Goal: Obtain resource: Download file/media

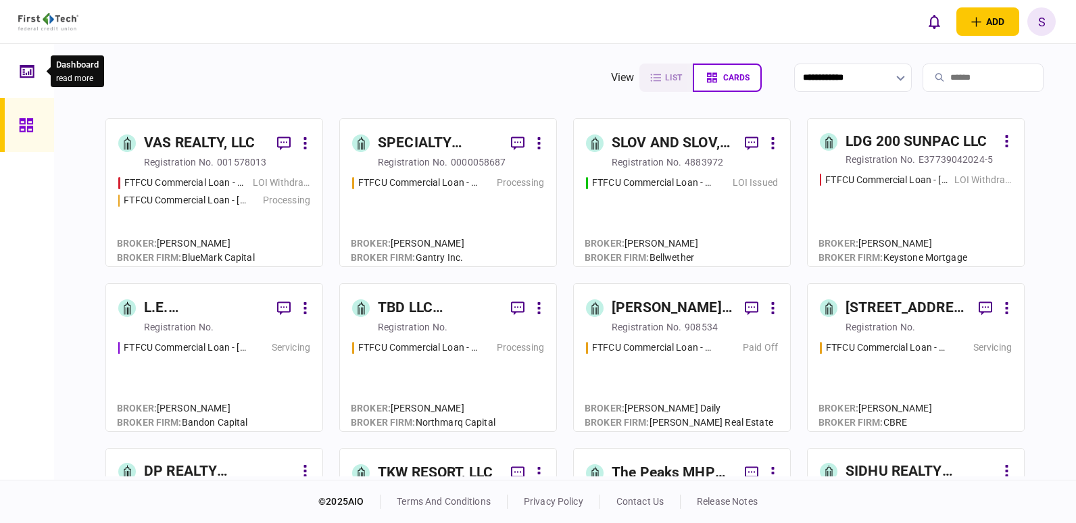
click at [28, 76] on icon at bounding box center [27, 70] width 14 height 13
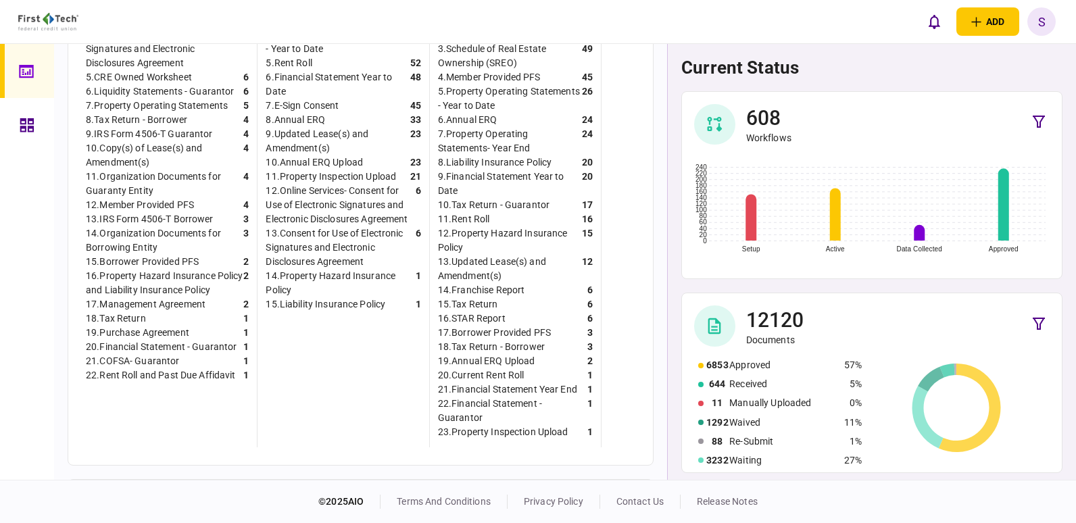
scroll to position [652, 0]
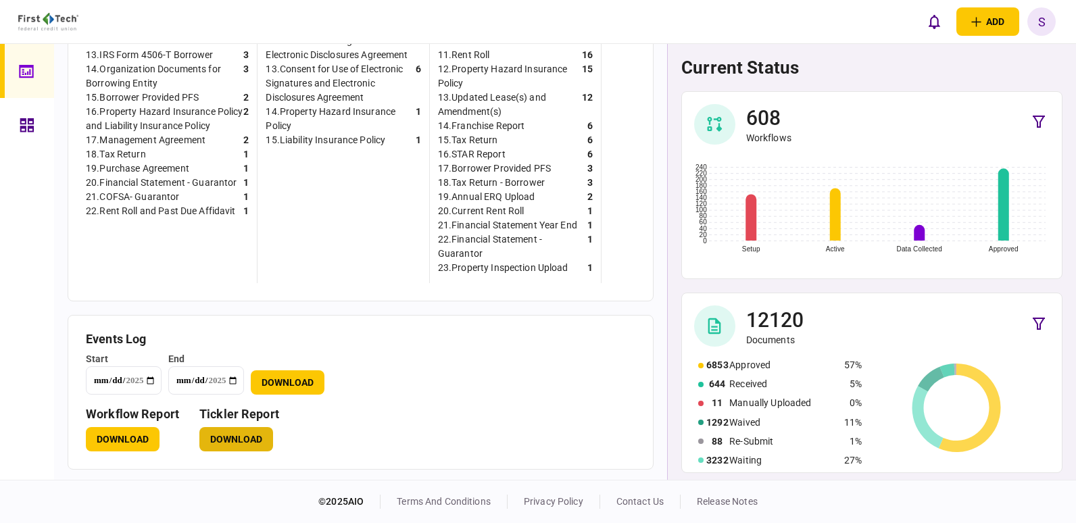
click at [250, 441] on button "Download" at bounding box center [236, 439] width 74 height 24
click at [614, 389] on div "**********" at bounding box center [361, 373] width 550 height 43
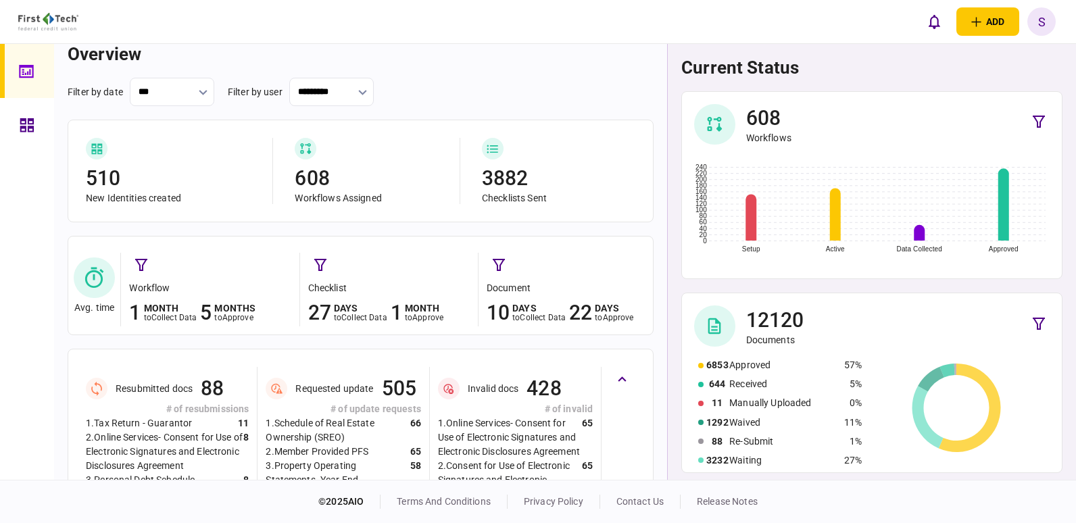
scroll to position [0, 0]
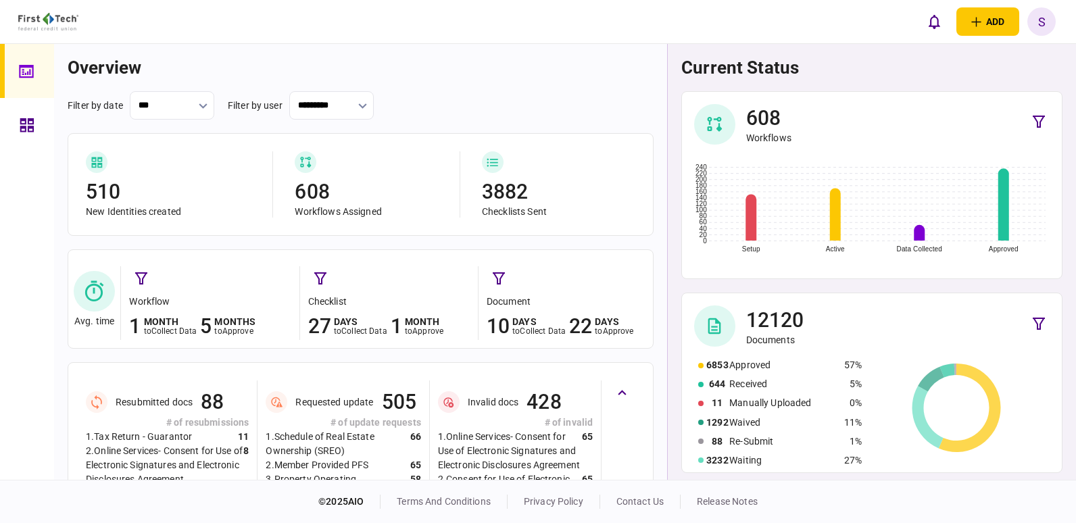
click at [26, 119] on icon at bounding box center [27, 125] width 14 height 14
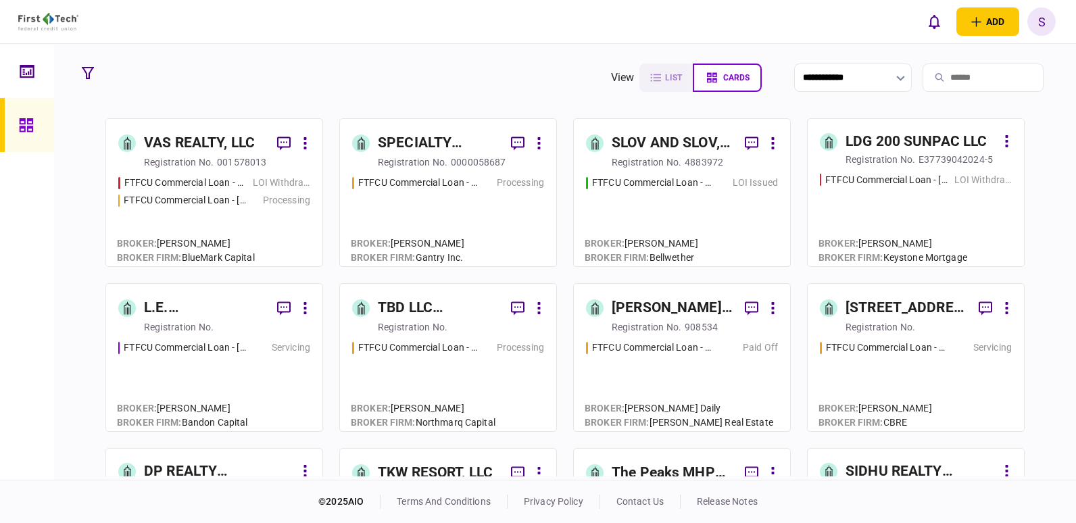
click at [935, 78] on icon at bounding box center [939, 77] width 9 height 9
click at [923, 77] on input "search" at bounding box center [983, 78] width 121 height 28
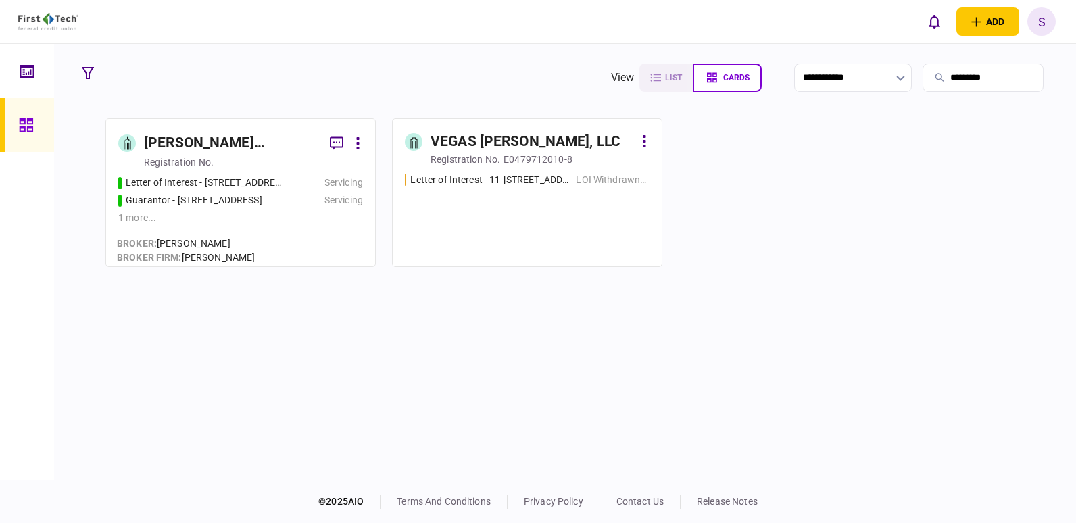
type input "*********"
click at [201, 162] on div "registration no." at bounding box center [179, 162] width 70 height 14
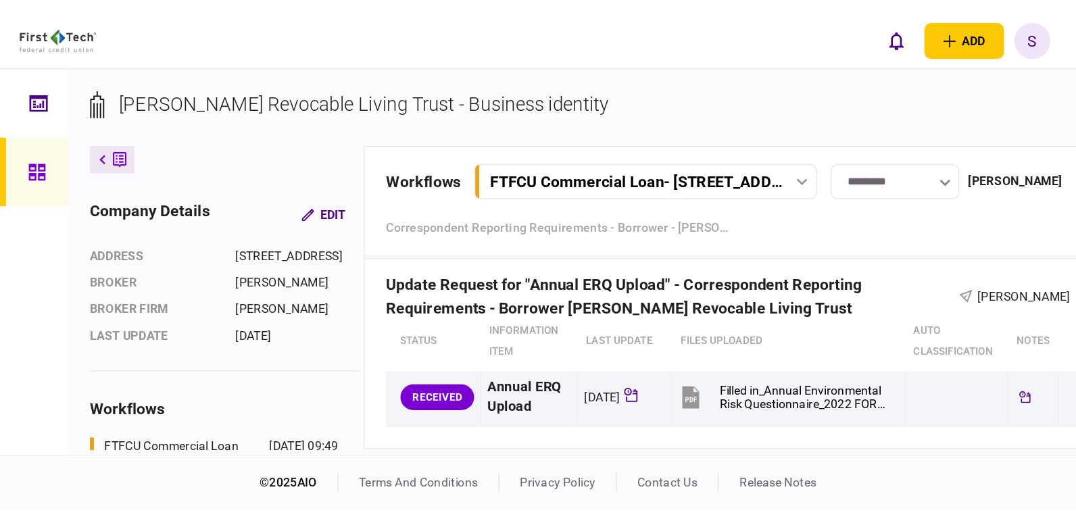
scroll to position [1680, 0]
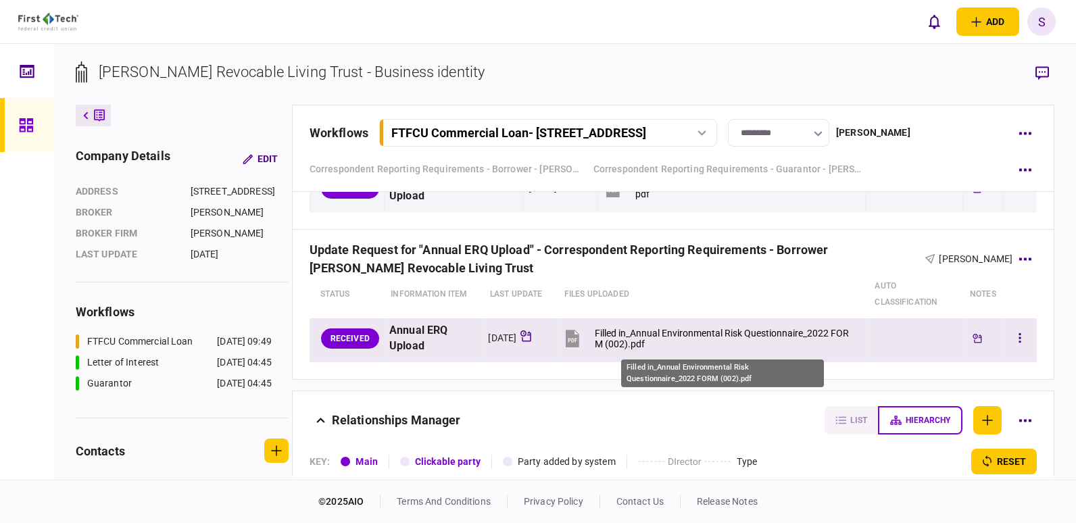
click at [741, 329] on div "Filled in_Annual Environmental Risk Questionnaire_2022 FORM (002).pdf" at bounding box center [726, 339] width 262 height 22
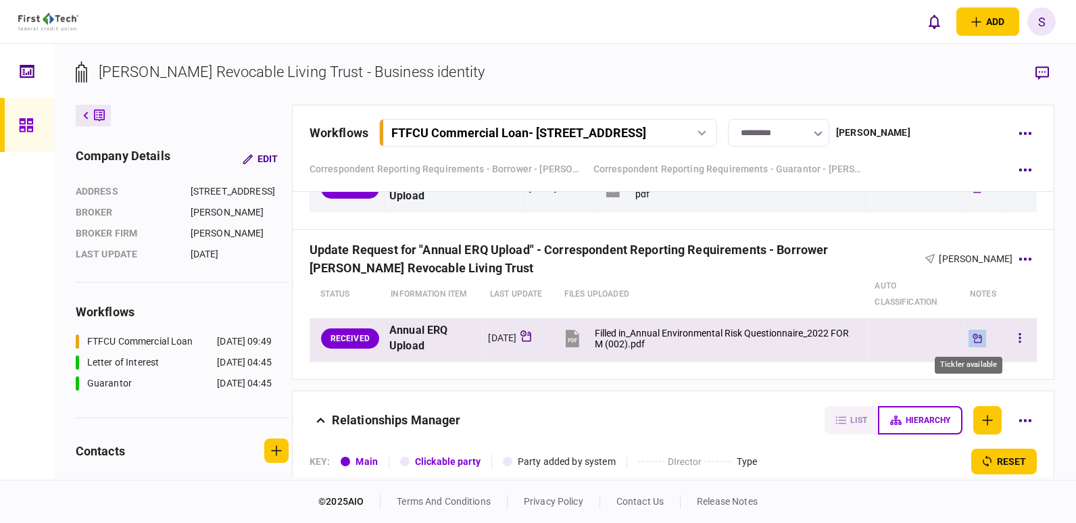
click at [973, 337] on icon "Tickler available" at bounding box center [977, 338] width 9 height 9
click at [1019, 334] on icon "button" at bounding box center [1020, 338] width 3 height 13
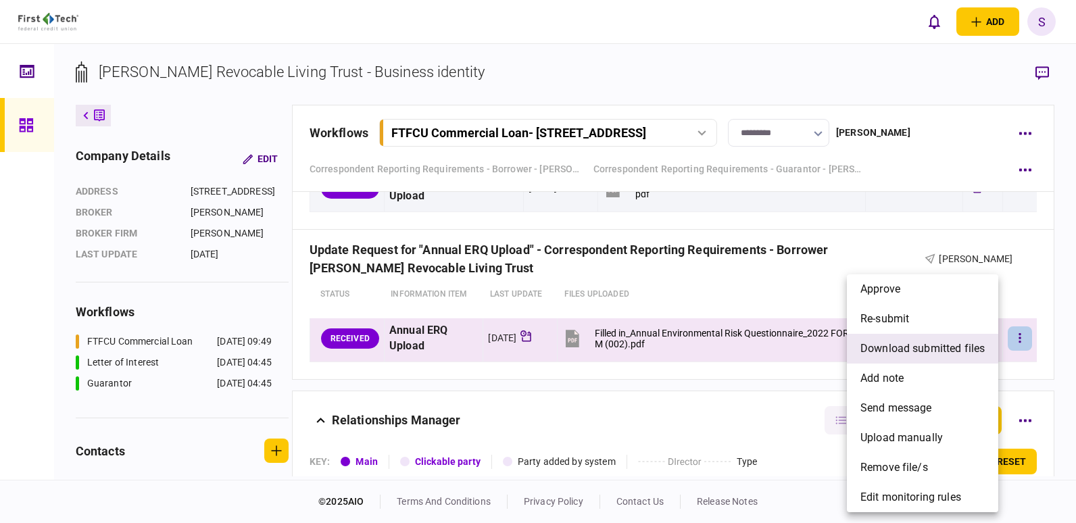
click at [937, 348] on span "download submitted files" at bounding box center [923, 349] width 124 height 16
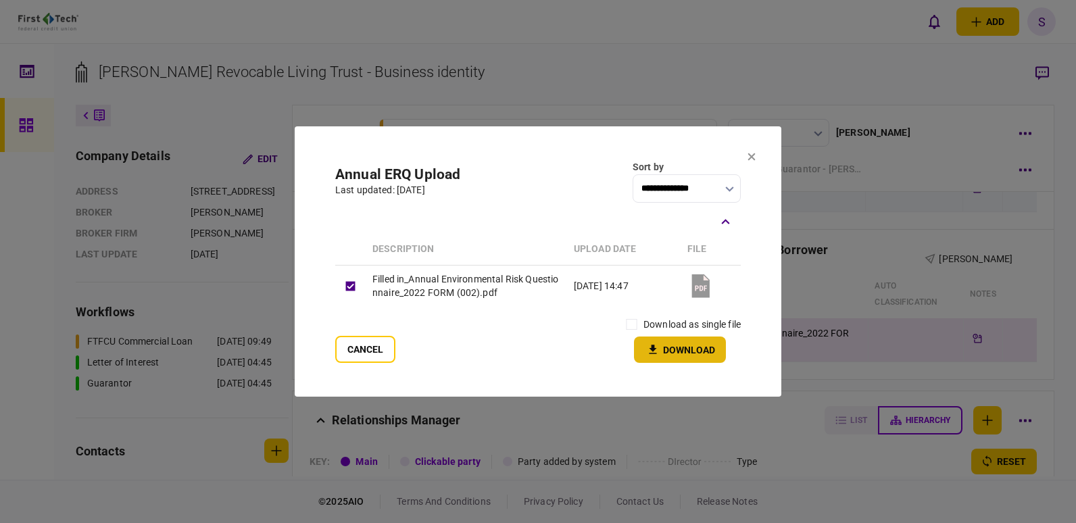
click at [679, 350] on button "Download" at bounding box center [680, 350] width 92 height 26
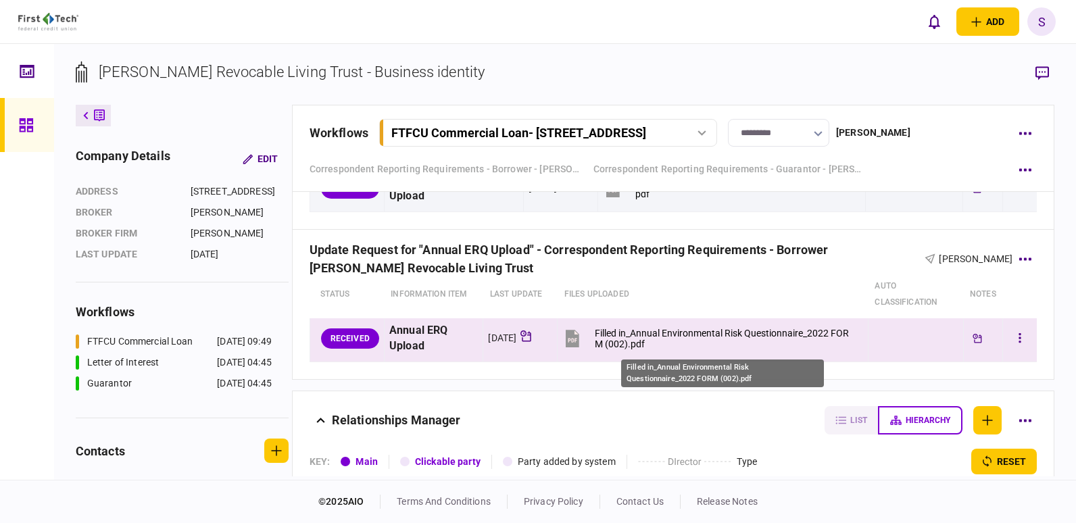
click at [679, 328] on div "Filled in_Annual Environmental Risk Questionnaire_2022 FORM (002).pdf" at bounding box center [726, 339] width 262 height 22
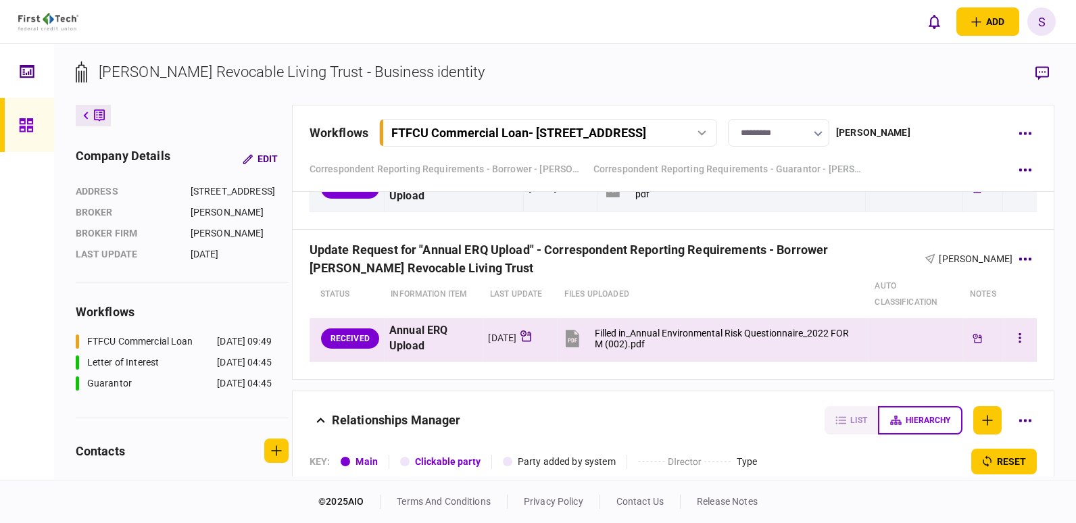
click at [576, 339] on icon at bounding box center [573, 339] width 14 height 18
click at [1014, 339] on button "button" at bounding box center [1020, 339] width 24 height 24
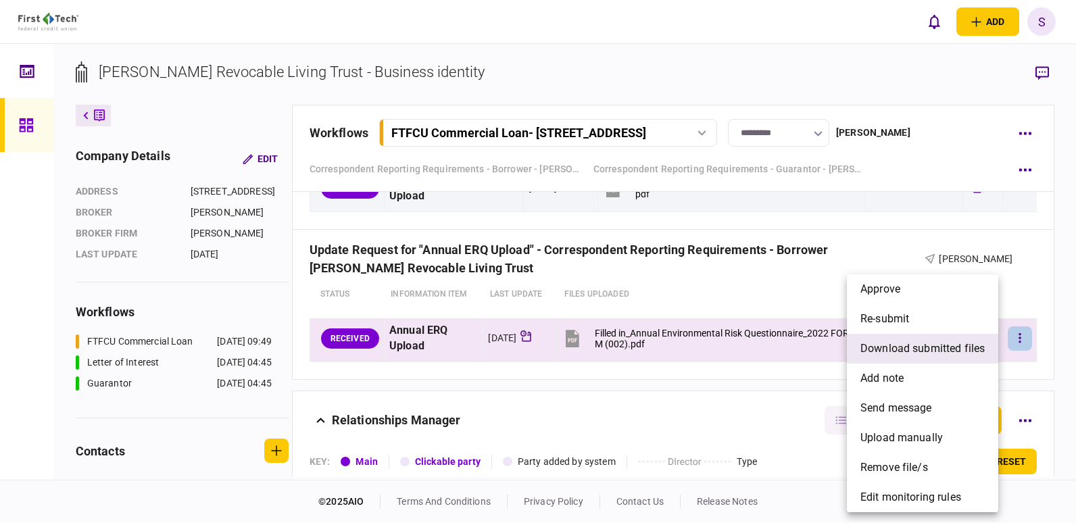
click at [931, 347] on span "download submitted files" at bounding box center [923, 349] width 124 height 16
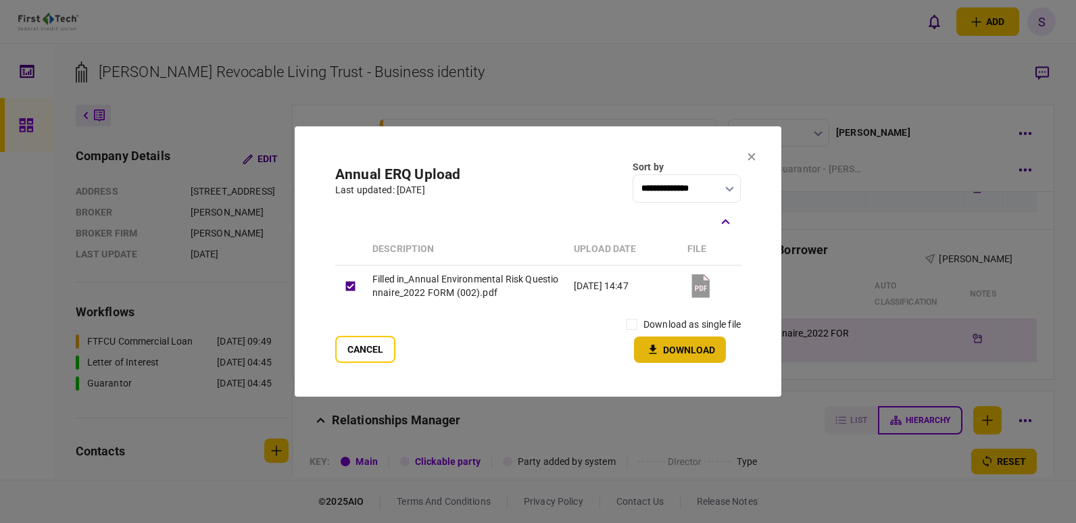
click at [660, 353] on icon "button" at bounding box center [653, 349] width 16 height 13
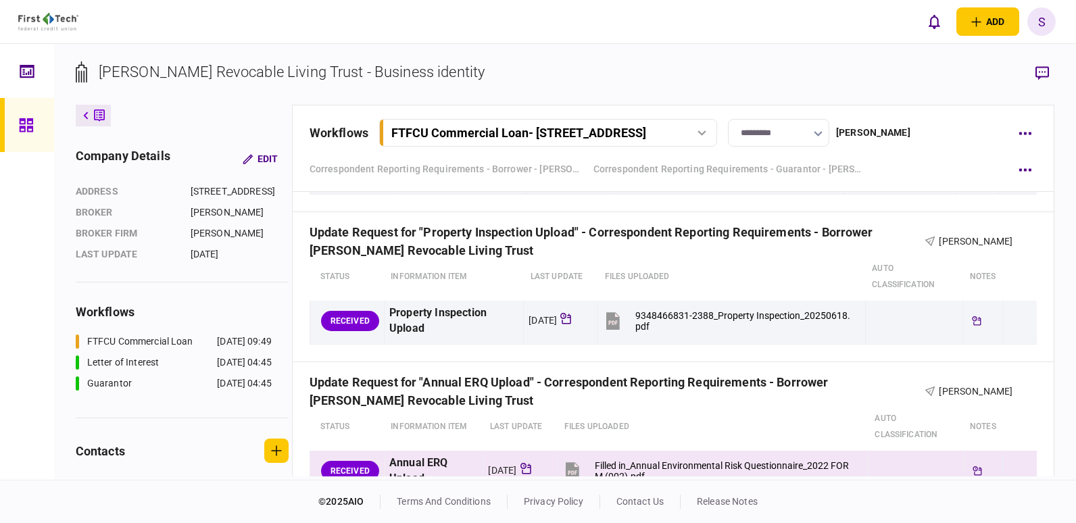
scroll to position [1506, 0]
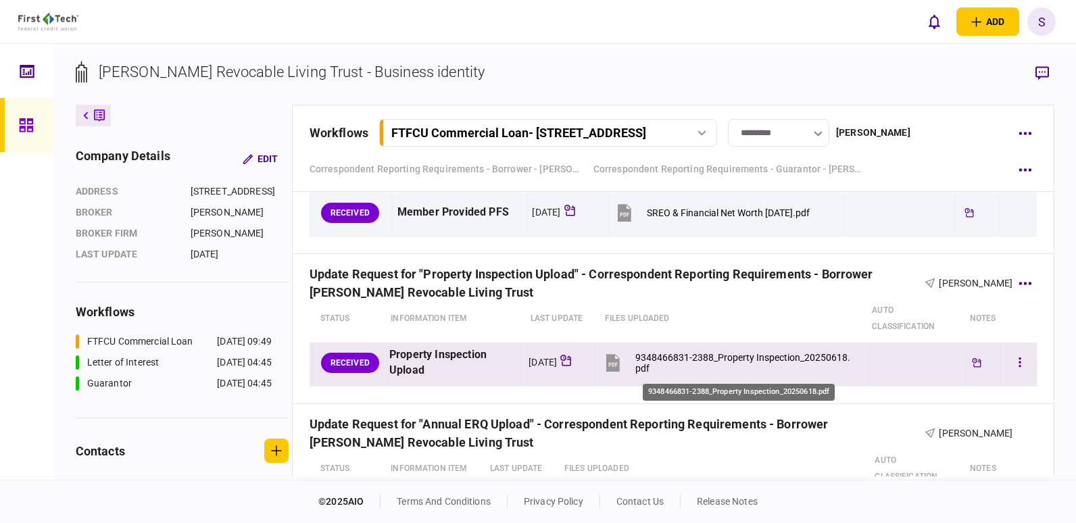
click at [729, 358] on div "9348466831-2388_Property Inspection_20250618.pdf" at bounding box center [744, 363] width 218 height 22
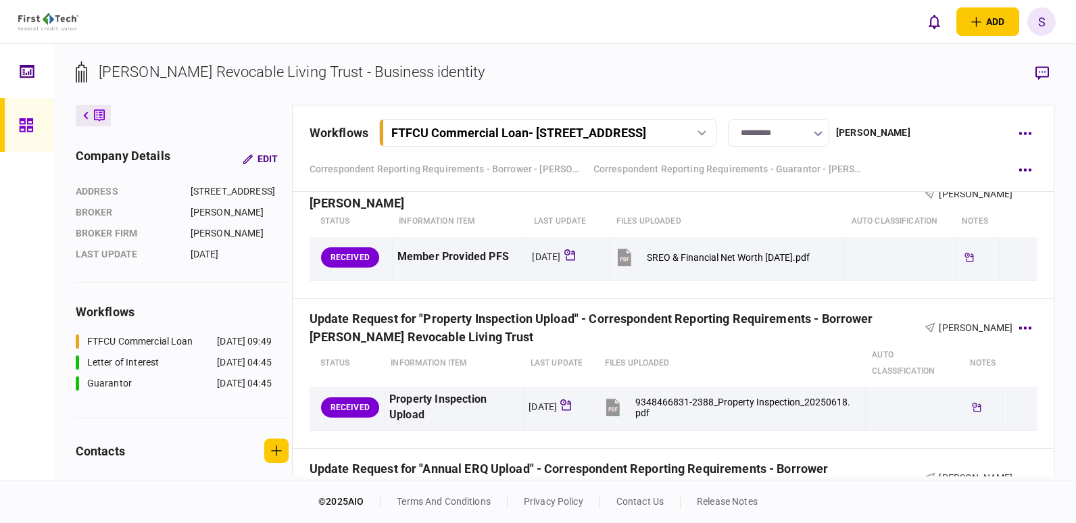
scroll to position [1438, 0]
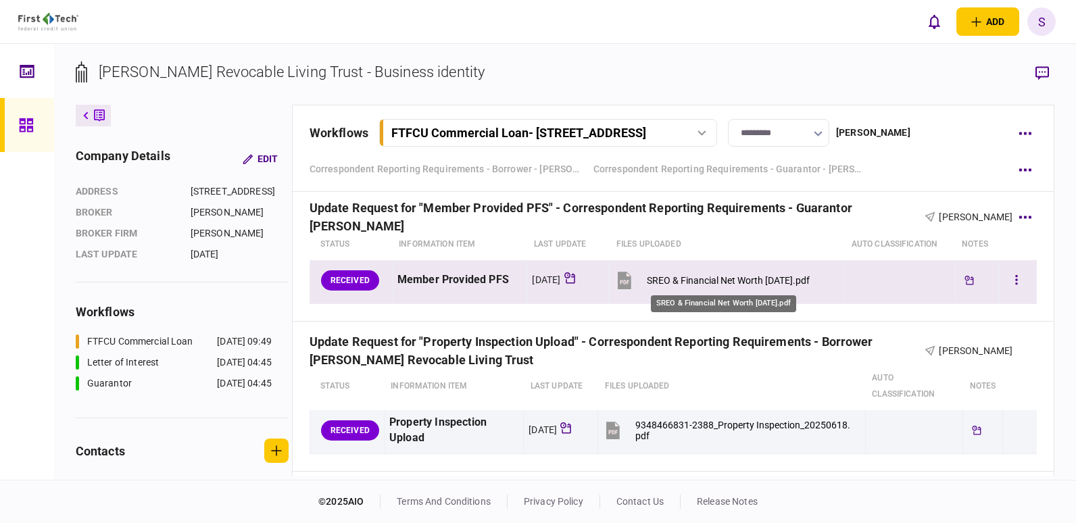
click at [779, 276] on div "SREO & Financial Net Worth [DATE].pdf" at bounding box center [728, 280] width 163 height 11
click at [764, 278] on div "SREO & Financial Net Worth [DATE].pdf" at bounding box center [728, 280] width 163 height 11
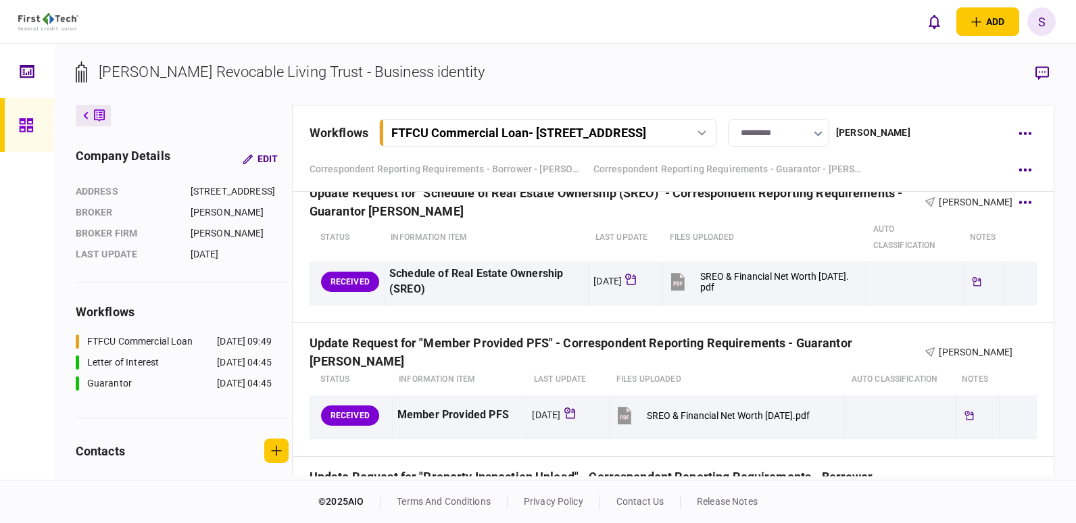
scroll to position [1235, 0]
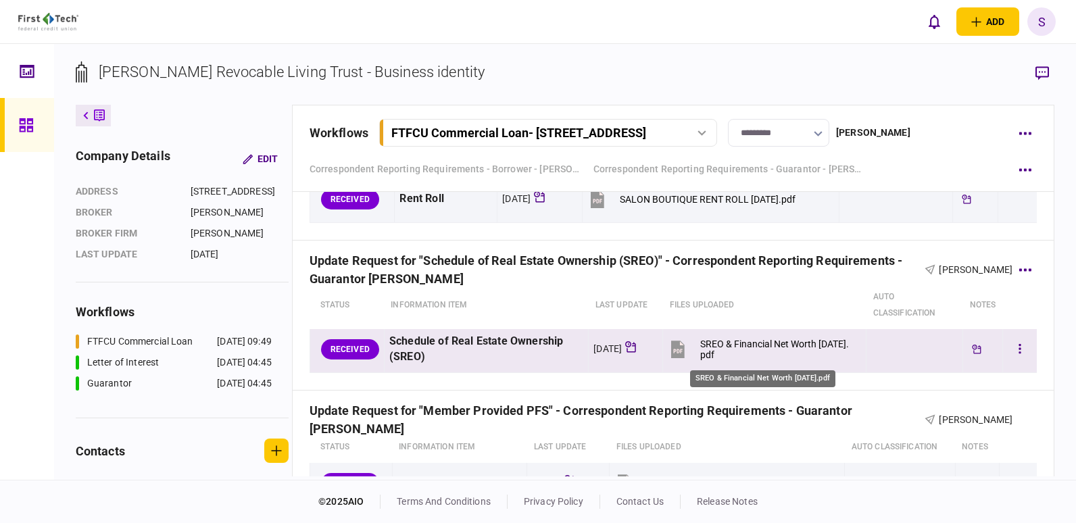
click at [745, 341] on div "SREO & Financial Net Worth [DATE].pdf" at bounding box center [777, 350] width 154 height 22
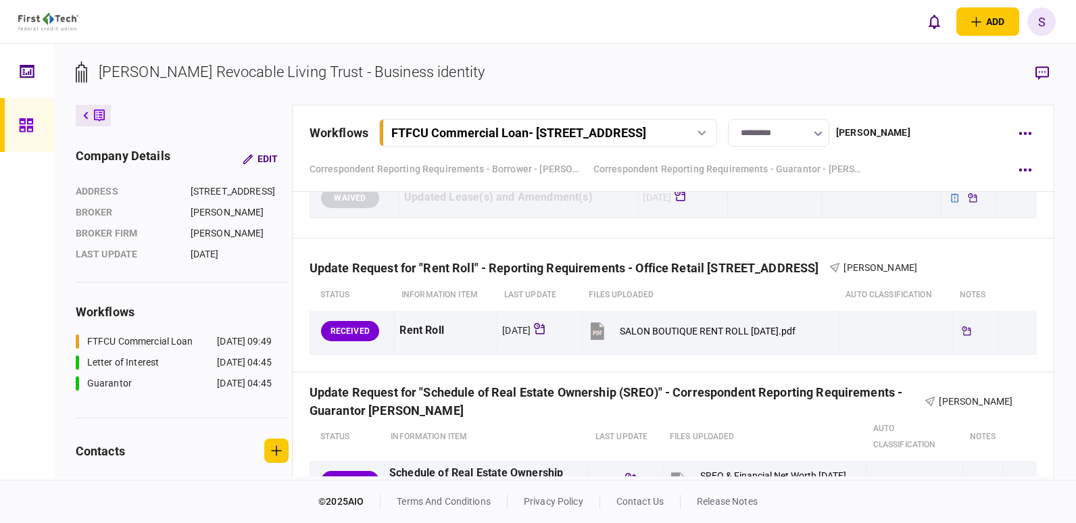
scroll to position [1100, 0]
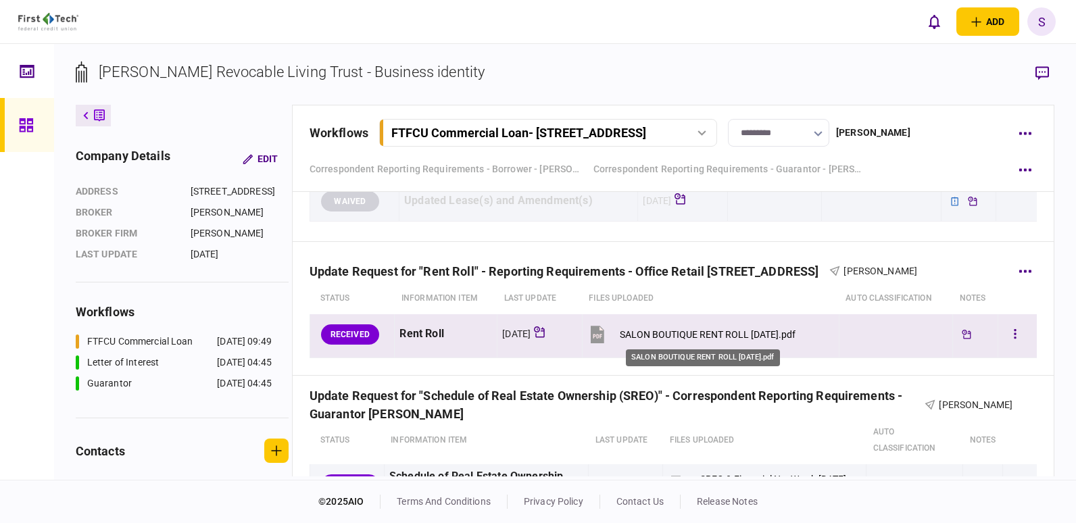
click at [671, 331] on div "SALON BOUTIQUE RENT ROLL [DATE].pdf" at bounding box center [708, 334] width 176 height 11
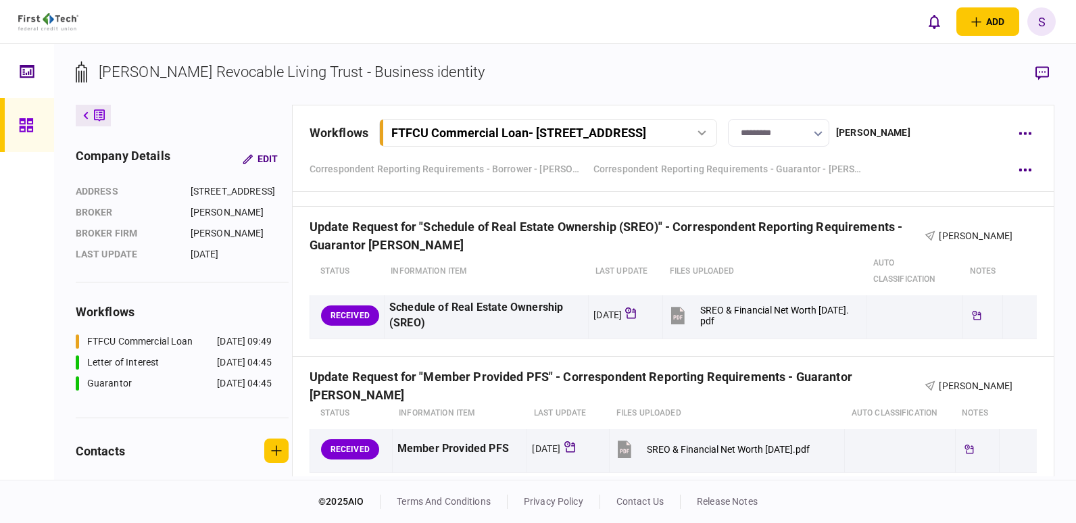
scroll to position [1293, 0]
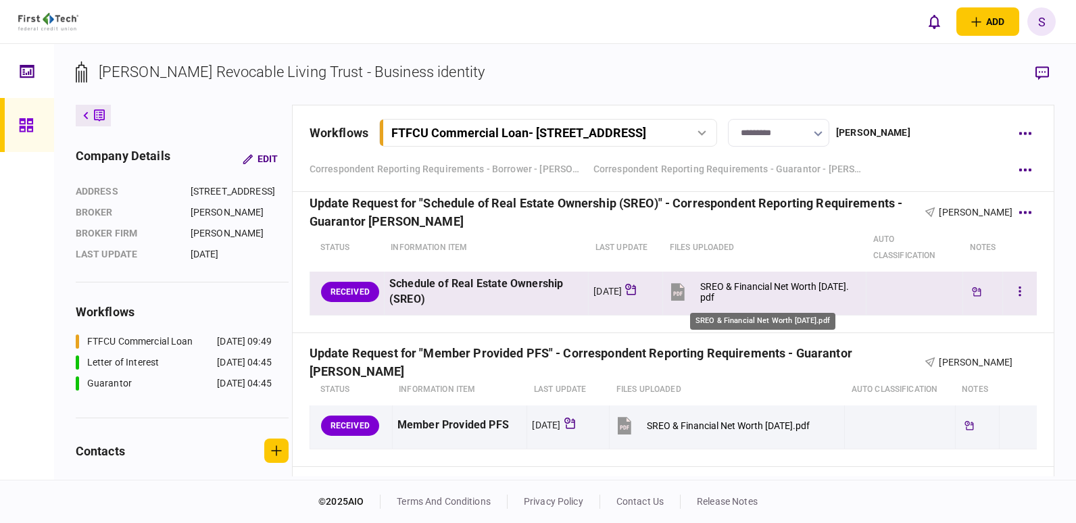
click at [742, 281] on div "SREO & Financial Net Worth [DATE].pdf" at bounding box center [777, 292] width 154 height 22
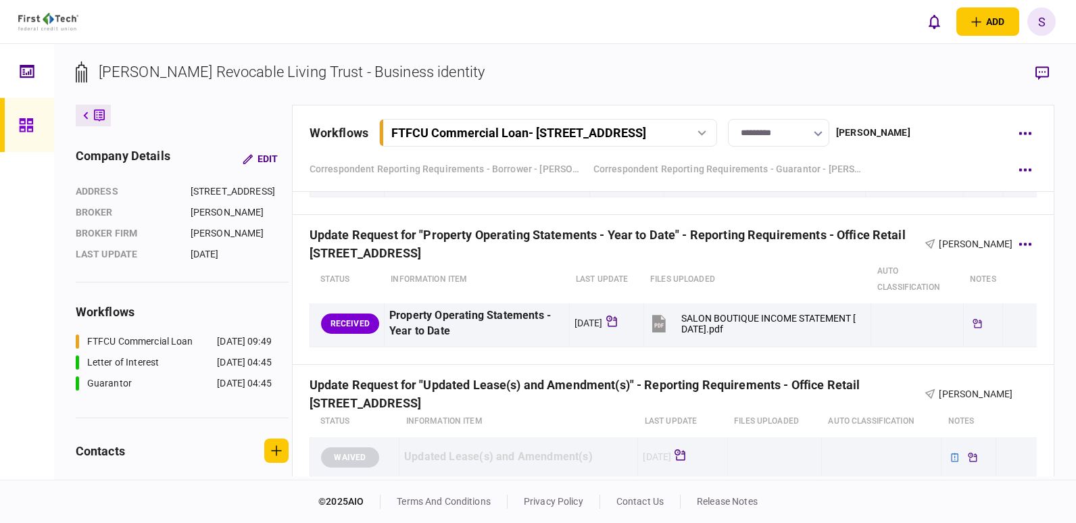
scroll to position [819, 0]
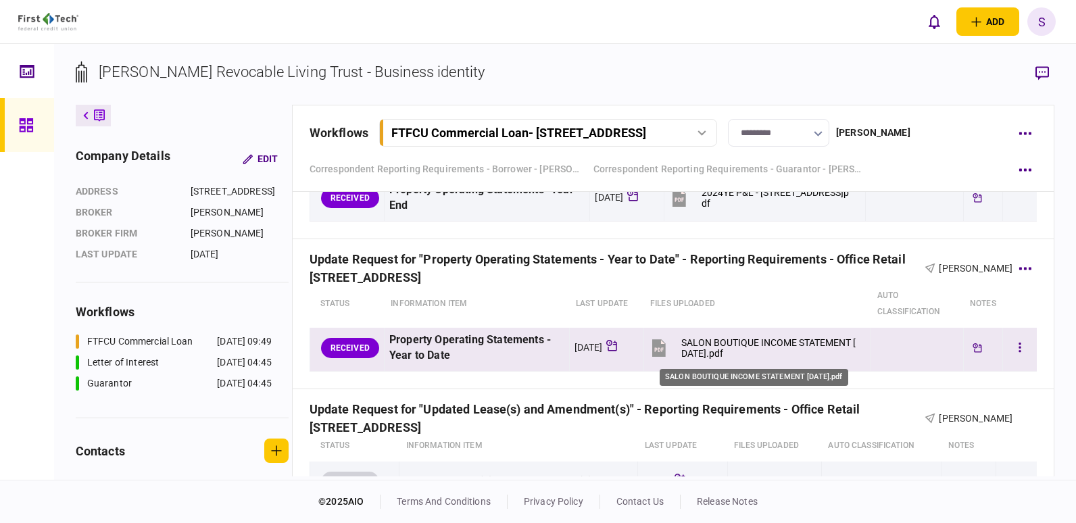
click at [717, 350] on div "SALON BOUTIQUE INCOME STATEMENT [DATE].pdf" at bounding box center [770, 348] width 178 height 22
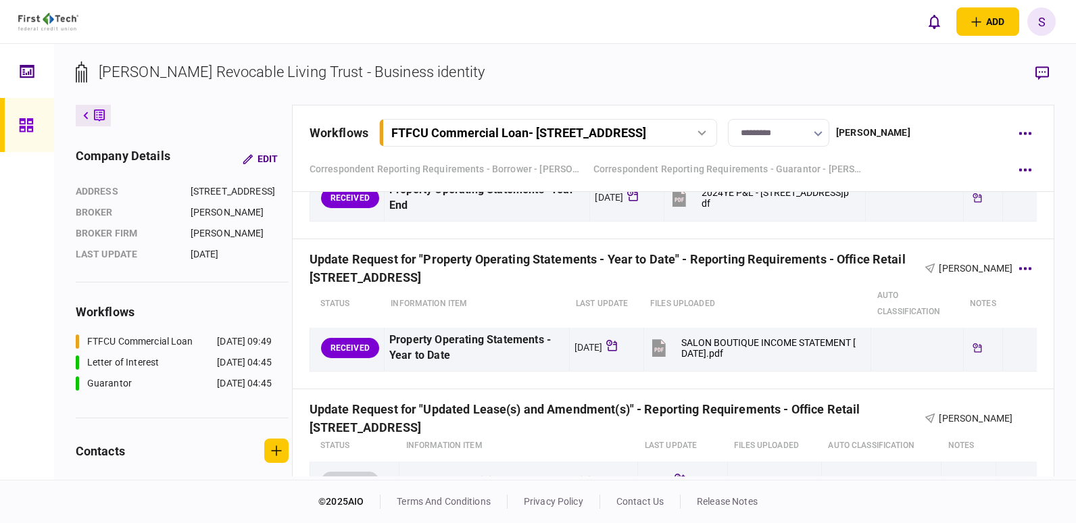
scroll to position [752, 0]
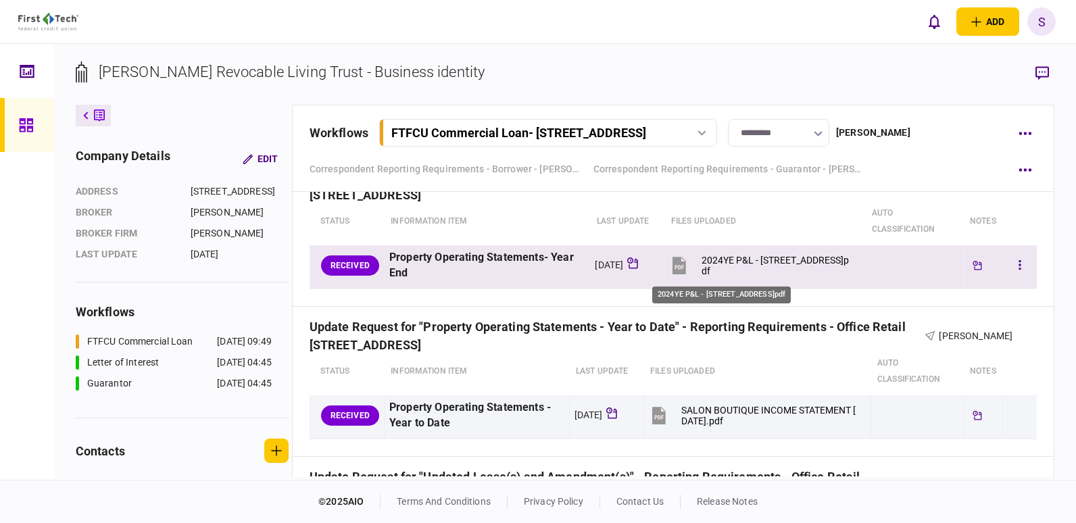
click at [702, 270] on div "2024YE P&L - [STREET_ADDRESS]pdf" at bounding box center [777, 266] width 151 height 22
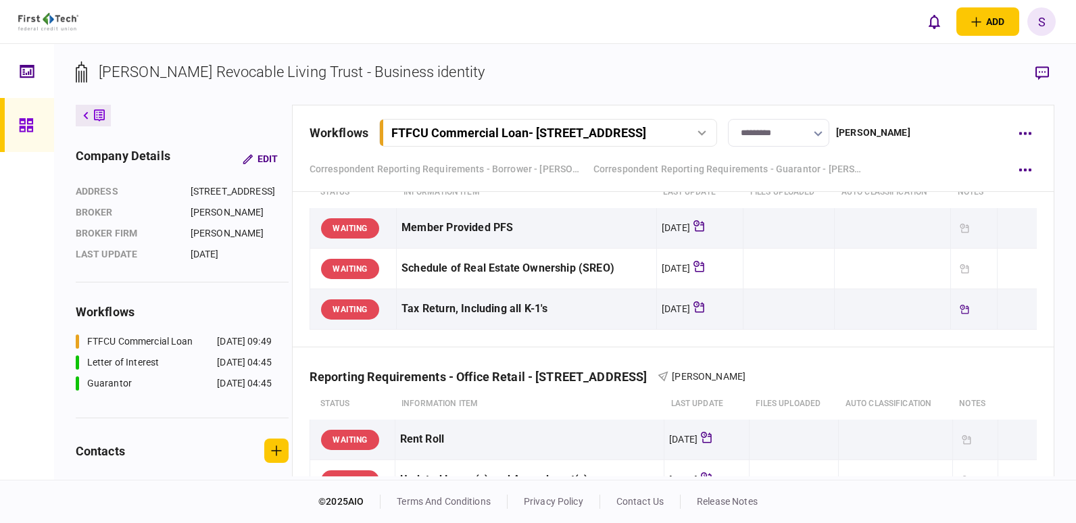
scroll to position [211, 0]
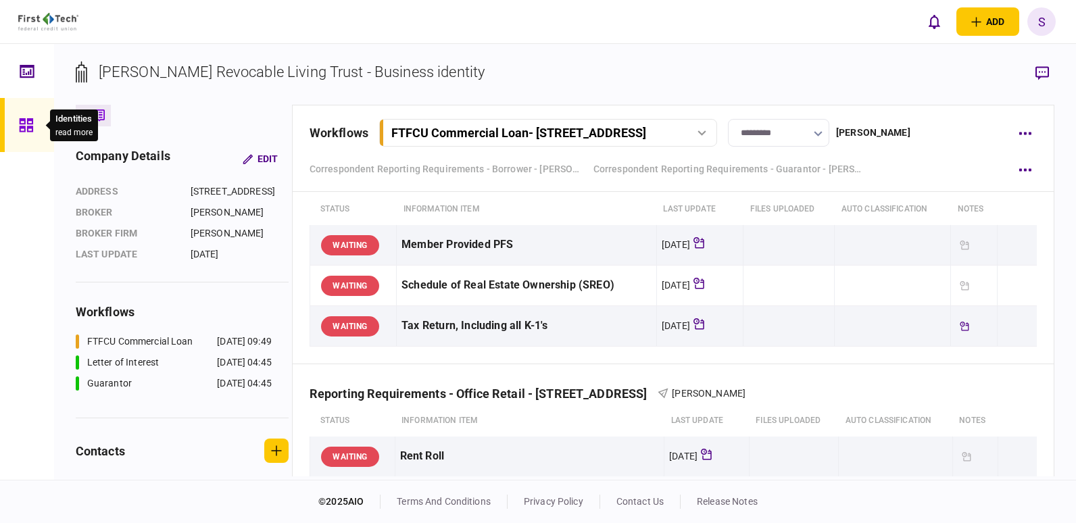
click at [28, 122] on icon at bounding box center [26, 126] width 15 height 16
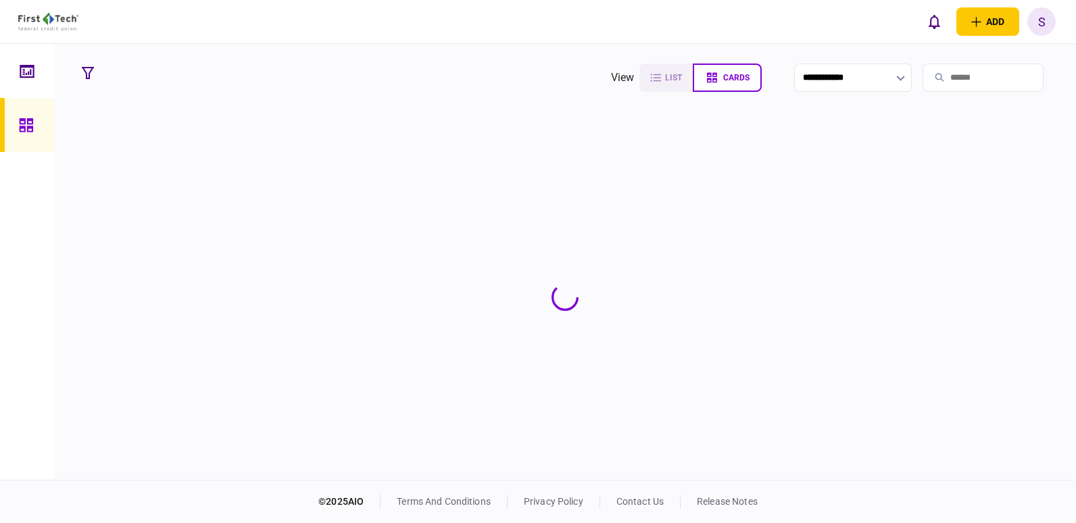
click at [948, 72] on input "search" at bounding box center [983, 78] width 121 height 28
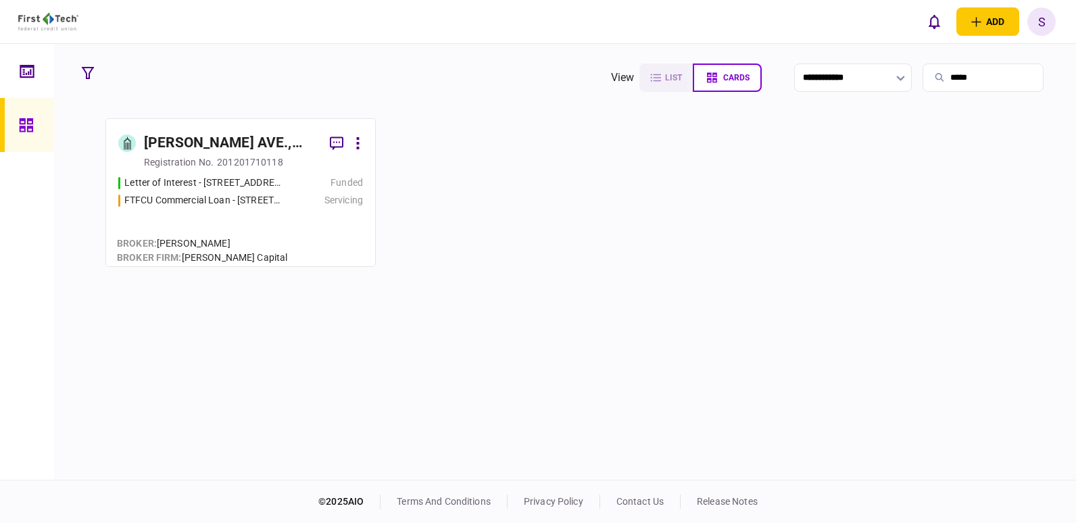
type input "*****"
click at [230, 154] on div "[PERSON_NAME] AVE., LLC" at bounding box center [231, 143] width 175 height 24
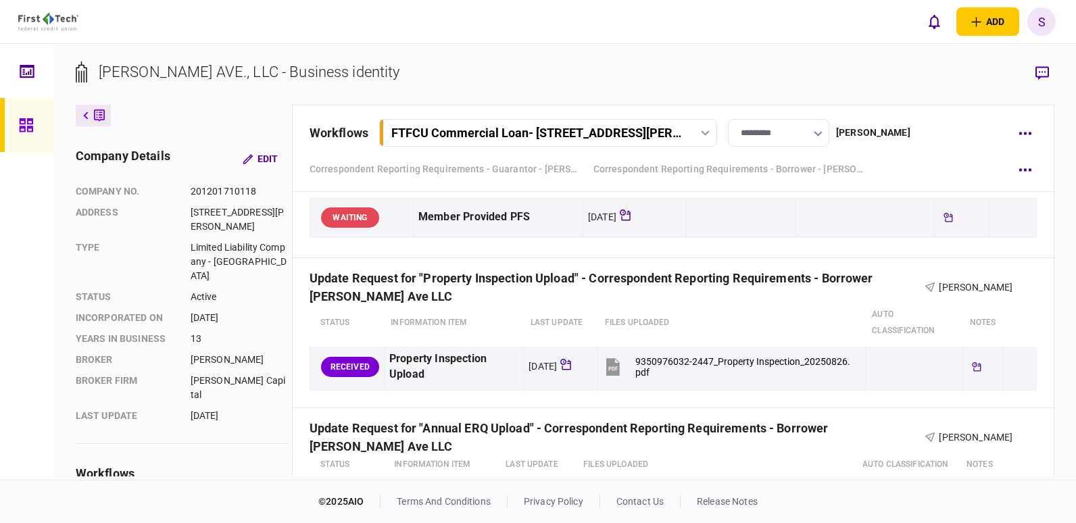
scroll to position [1886, 0]
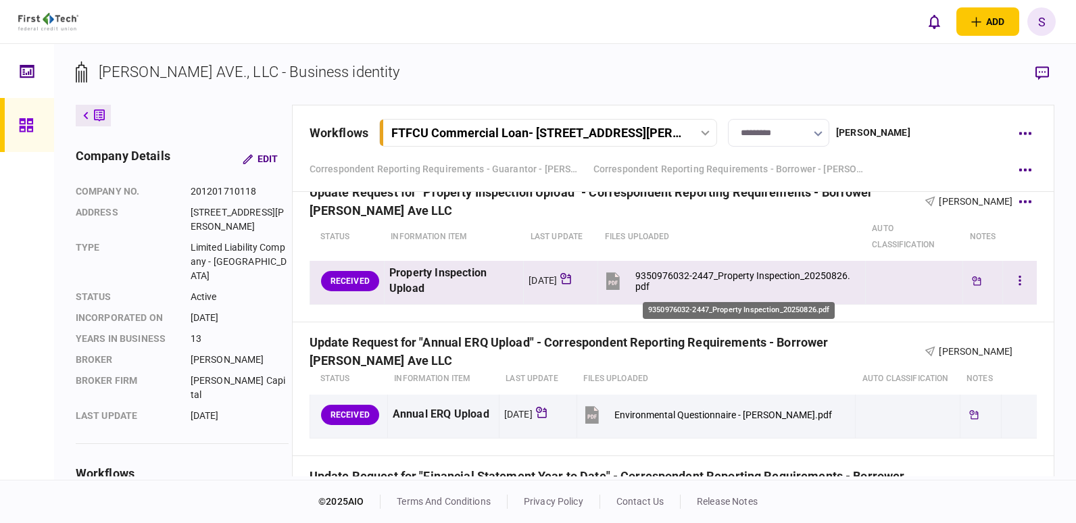
click at [667, 272] on div "9350976032-2447_Property Inspection_20250826.pdf" at bounding box center [744, 281] width 218 height 22
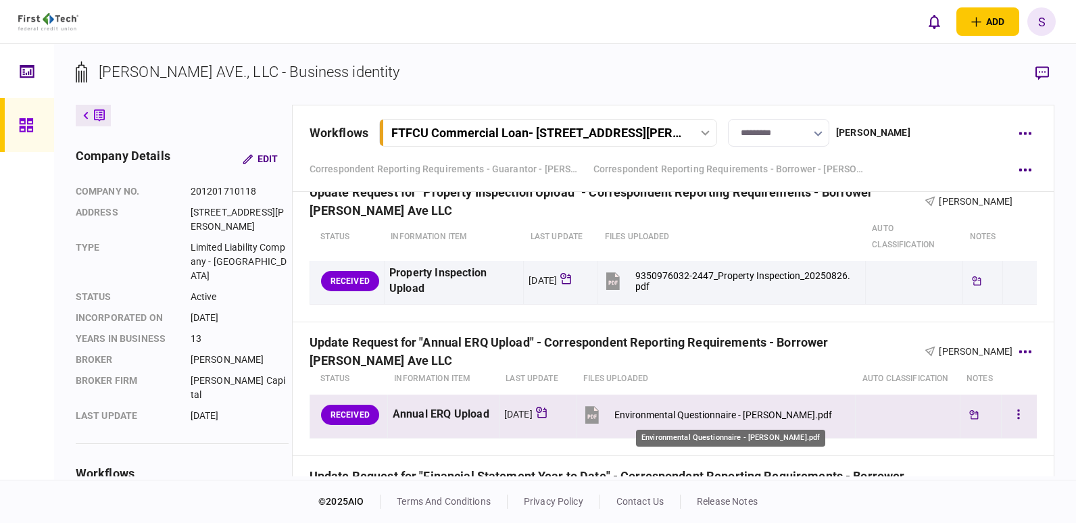
click at [719, 415] on div "Environmental Questionnaire - [PERSON_NAME].pdf" at bounding box center [724, 415] width 218 height 11
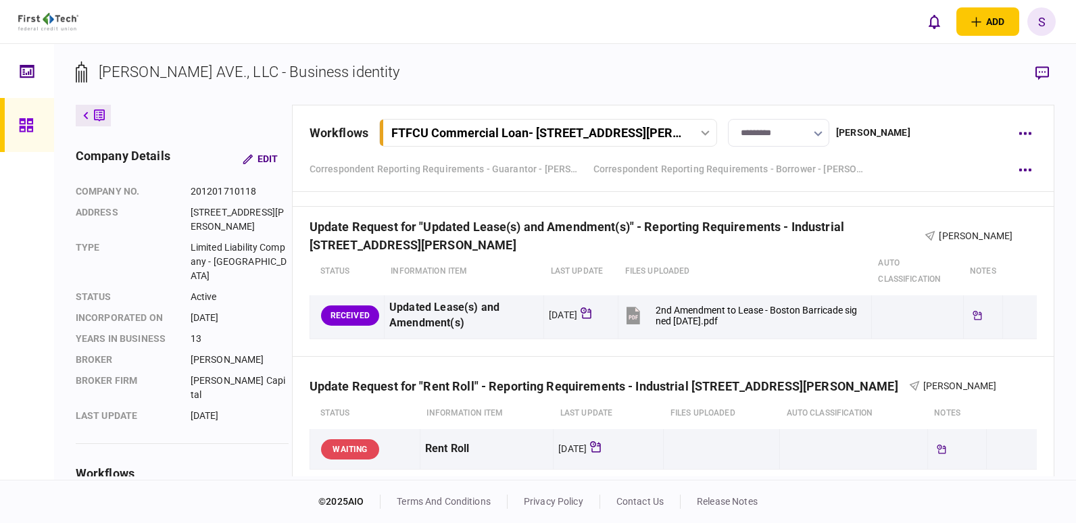
scroll to position [1286, 0]
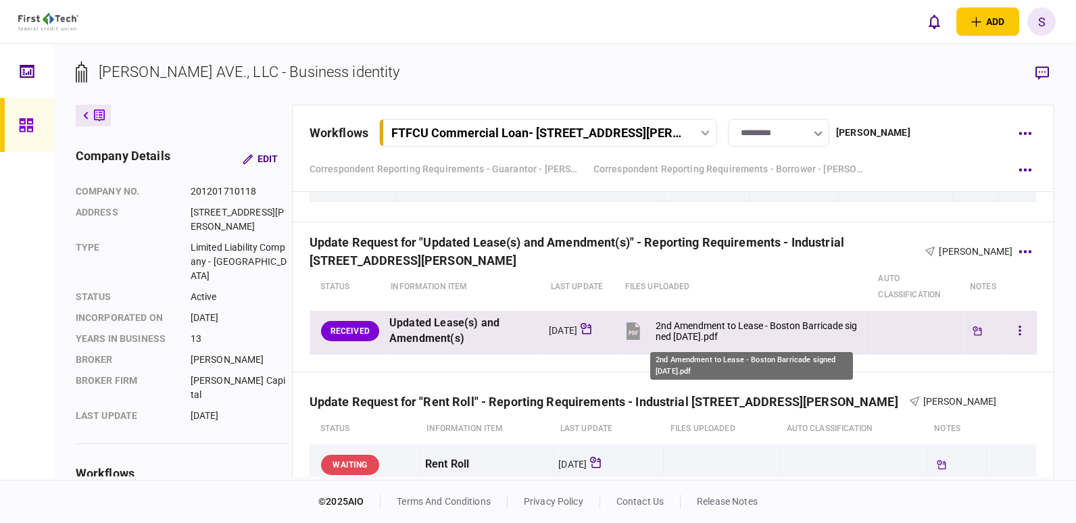
click at [702, 331] on div "2nd Amendment to Lease - Boston Barricade signed [DATE].pdf" at bounding box center [758, 331] width 204 height 22
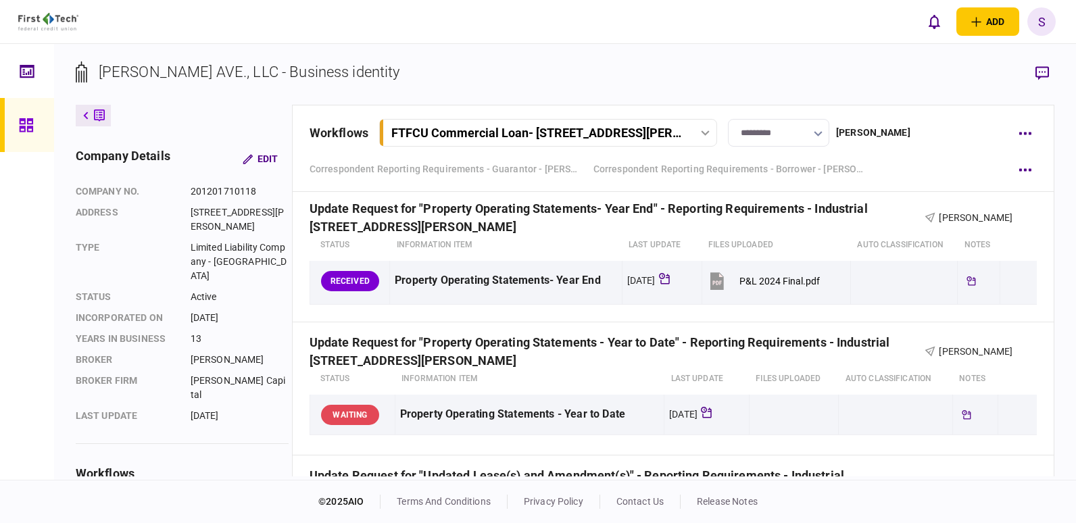
scroll to position [1030, 0]
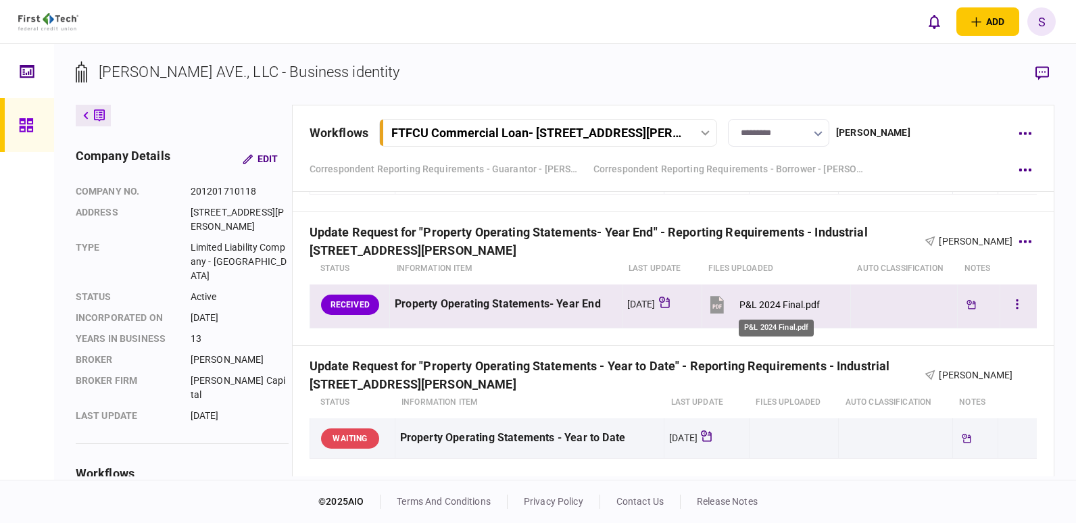
click at [758, 304] on div "P&L 2024 Final.pdf" at bounding box center [780, 304] width 80 height 11
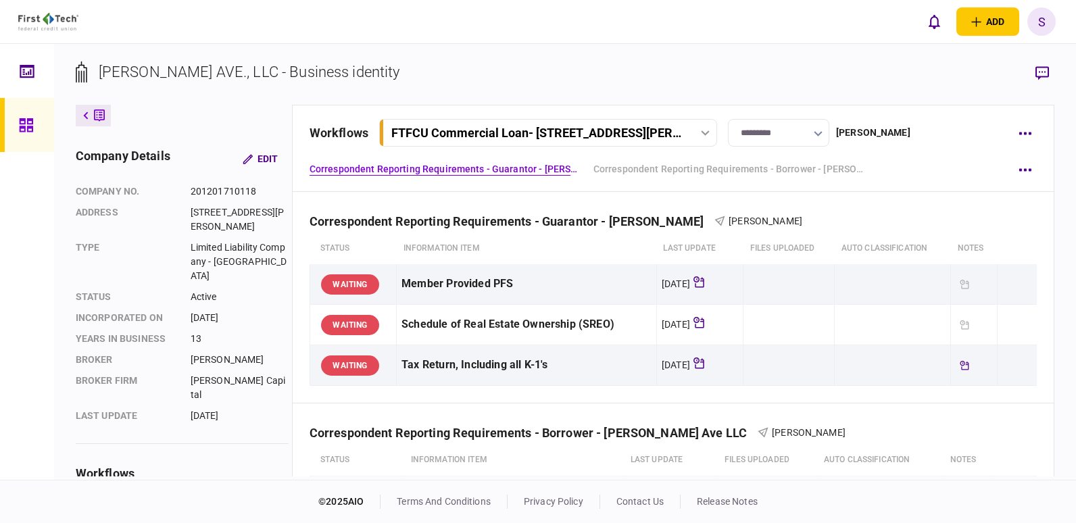
scroll to position [0, 0]
click at [35, 128] on div at bounding box center [30, 125] width 22 height 54
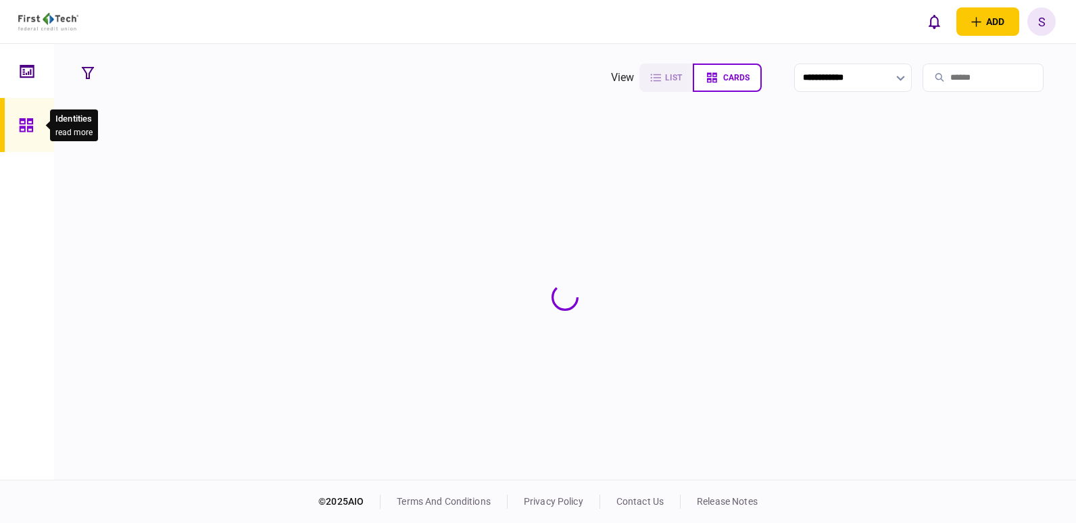
click at [942, 75] on input "search" at bounding box center [983, 78] width 121 height 28
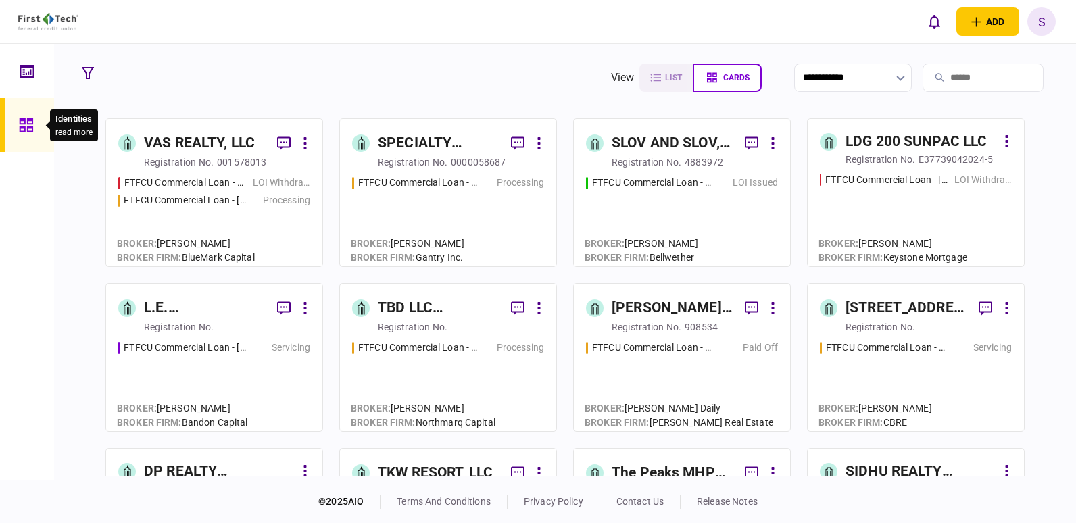
click at [945, 77] on input "search" at bounding box center [983, 78] width 121 height 28
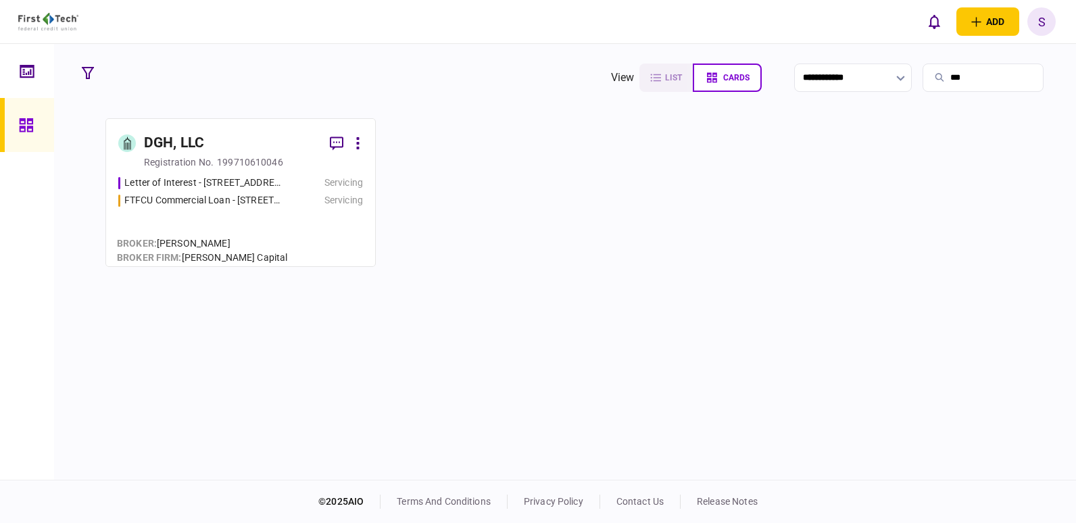
type input "***"
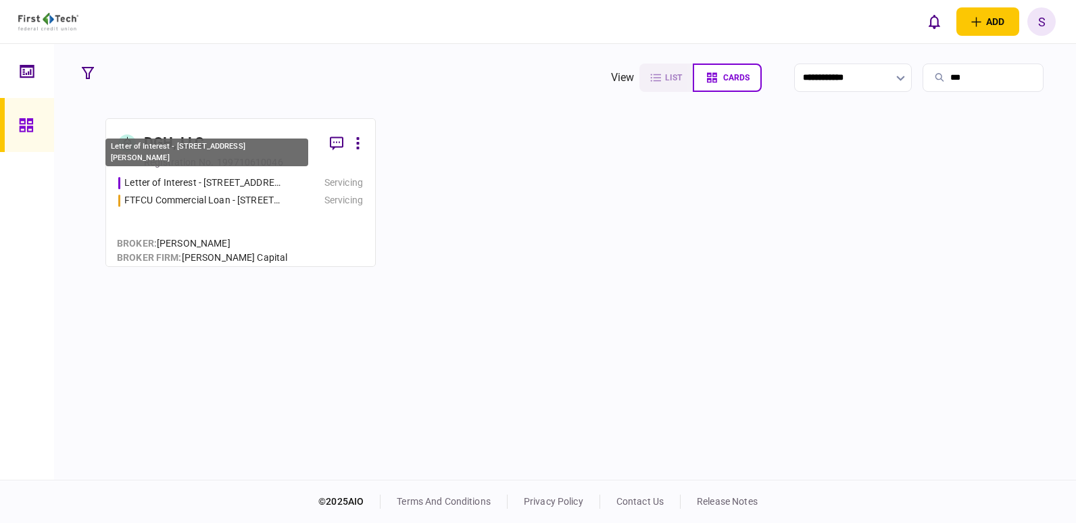
click at [268, 186] on div "Letter of Interest - [STREET_ADDRESS][PERSON_NAME]" at bounding box center [203, 183] width 158 height 14
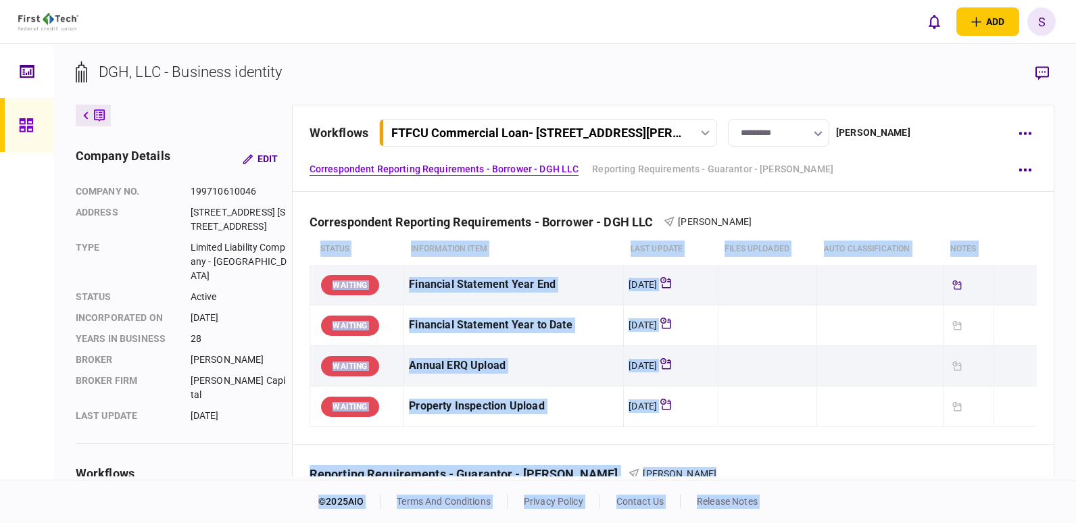
drag, startPoint x: 1053, startPoint y: 213, endPoint x: 1051, endPoint y: 234, distance: 21.1
click at [1051, 234] on body "add business identity individual identity [PERSON_NAME] Mackin [EMAIL_ADDRESS][…" at bounding box center [538, 261] width 1076 height 523
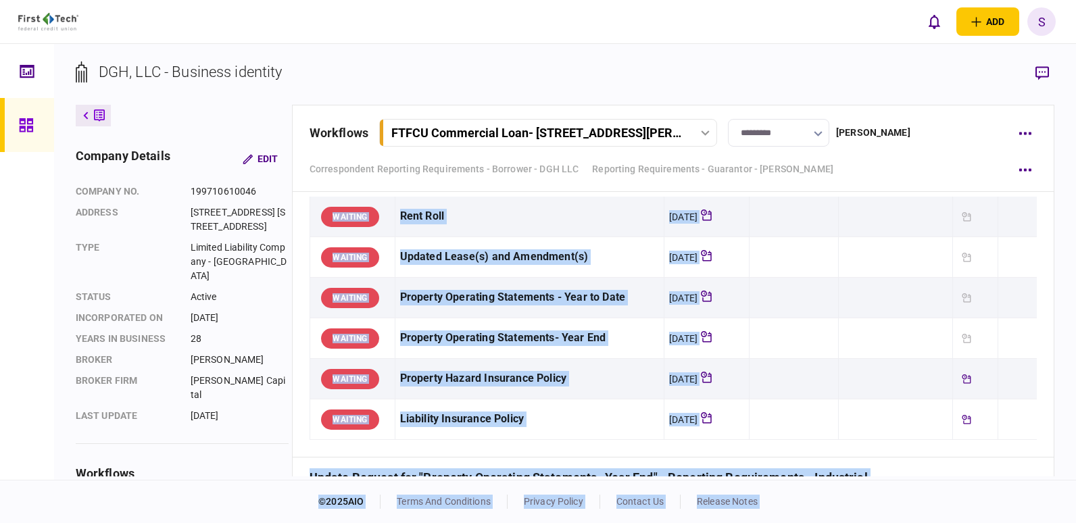
scroll to position [744, 0]
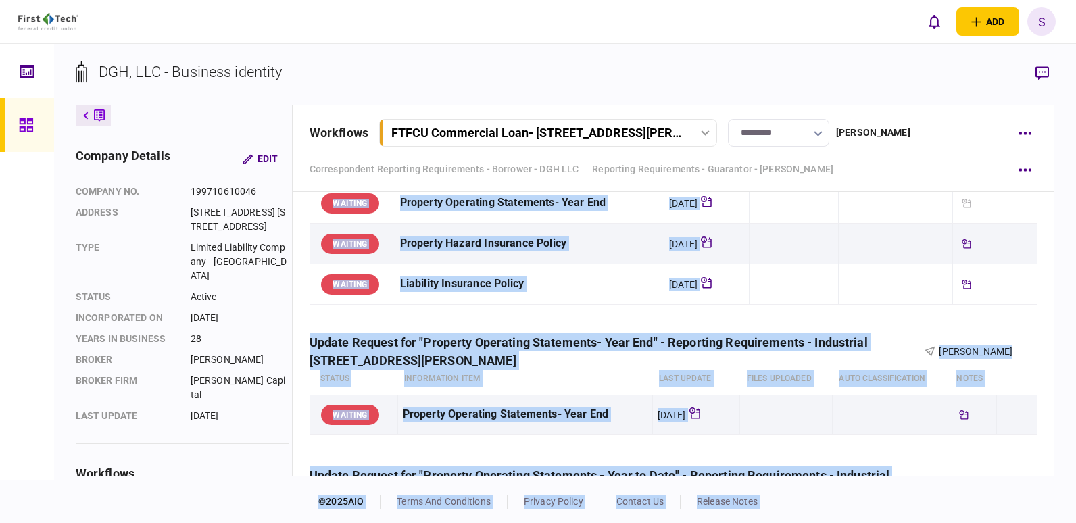
click at [712, 406] on div "[DATE]" at bounding box center [697, 415] width 78 height 30
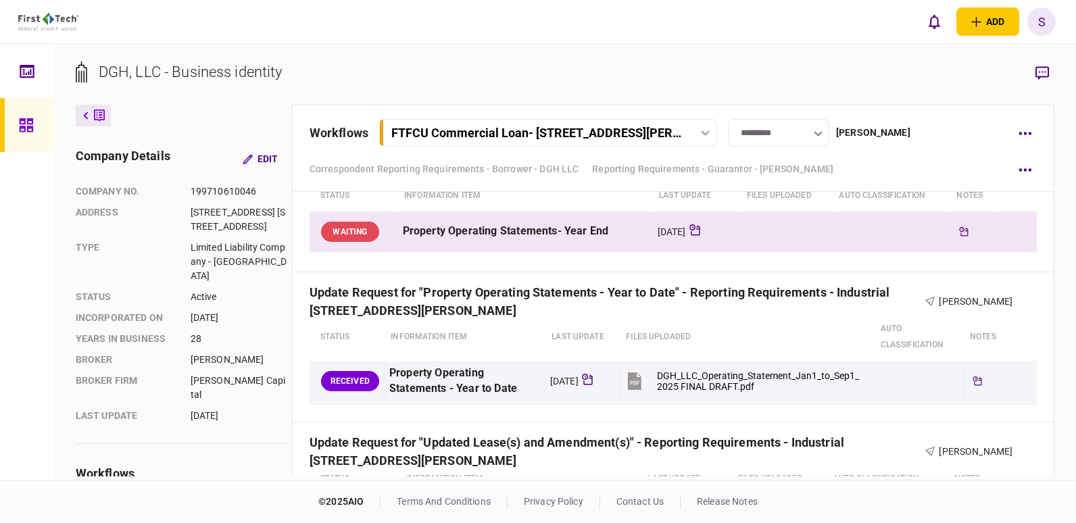
scroll to position [1014, 0]
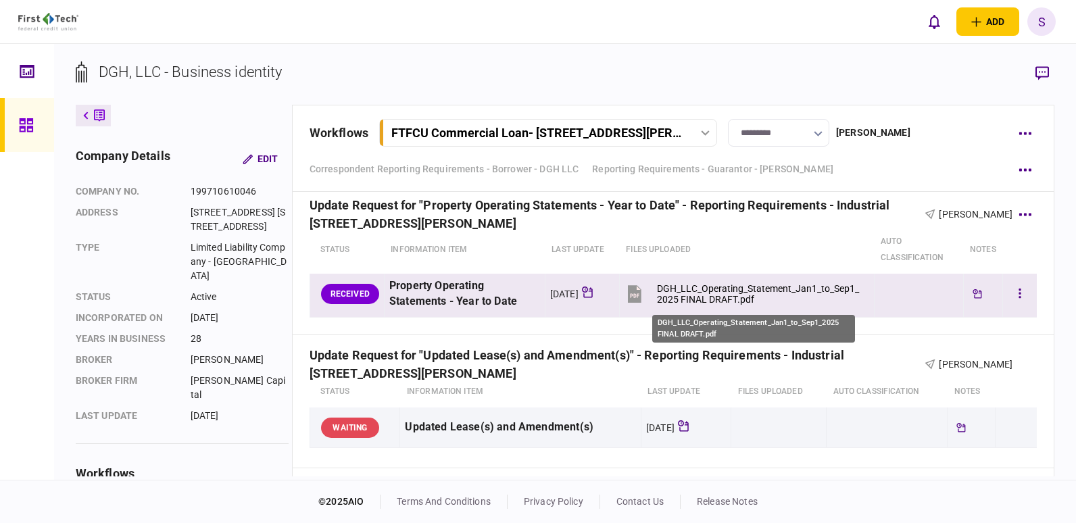
click at [708, 297] on div "DGH_LLC_Operating_Statement_Jan1_to_Sep1_2025 FINAL DRAFT.pdf" at bounding box center [760, 294] width 206 height 22
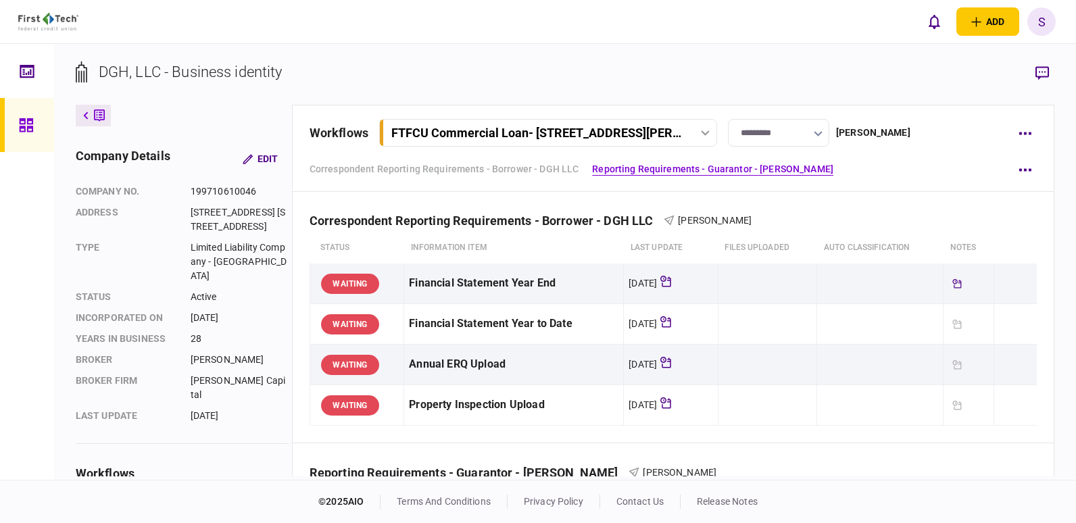
scroll to position [0, 0]
